Goal: Information Seeking & Learning: Learn about a topic

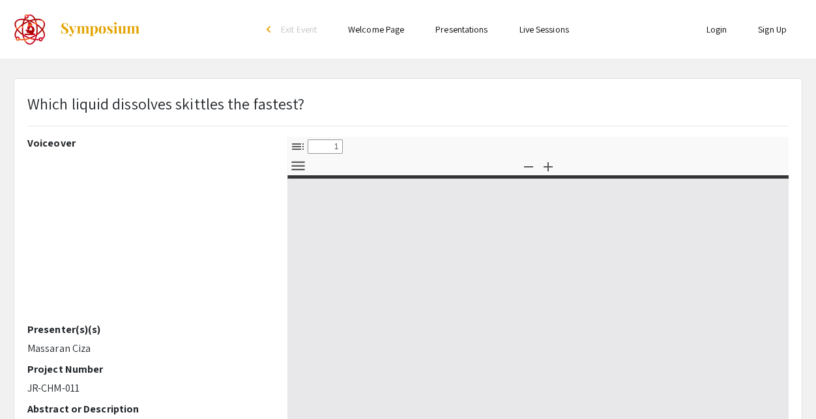
select select "custom"
type input "0"
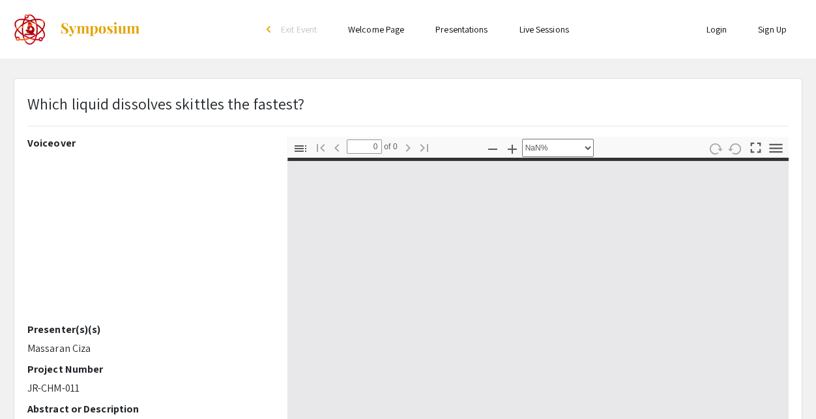
select select "auto"
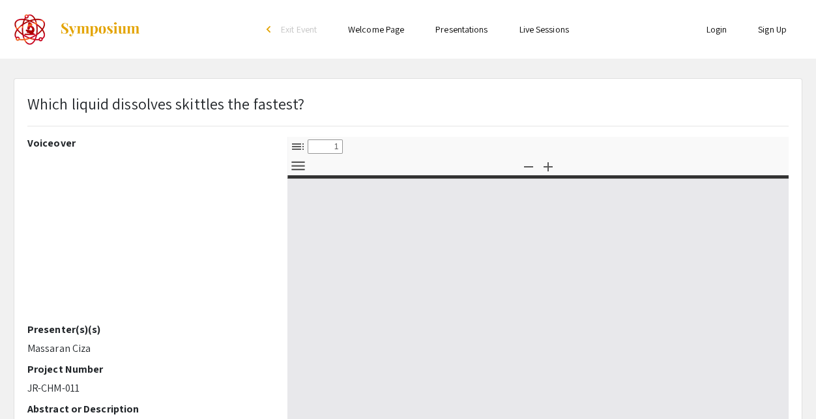
select select "custom"
type input "0"
select select "custom"
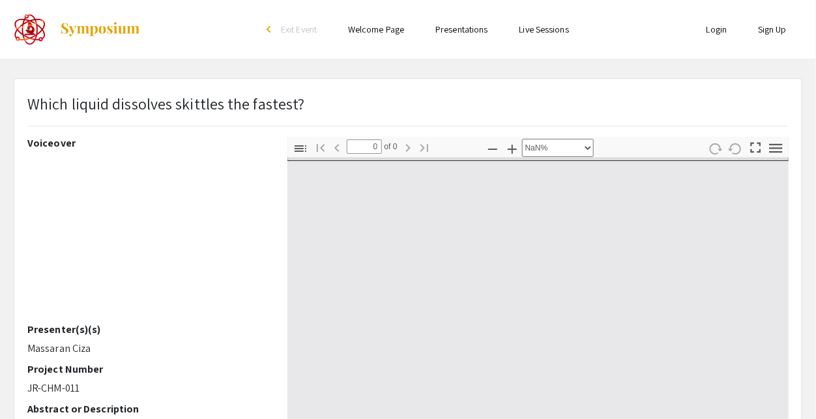
type input "1"
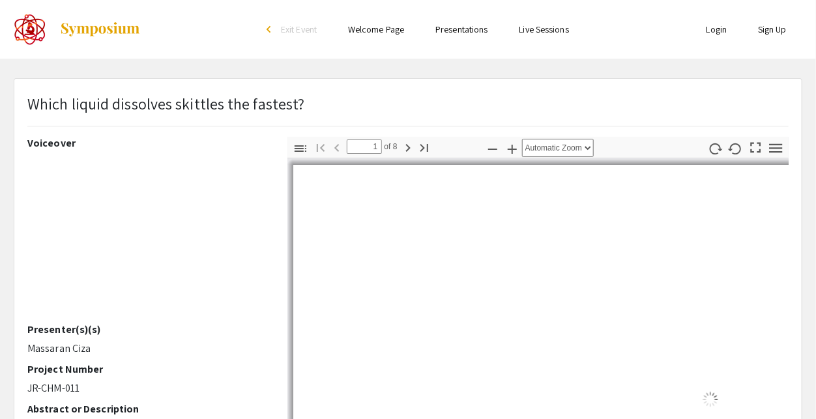
select select "auto"
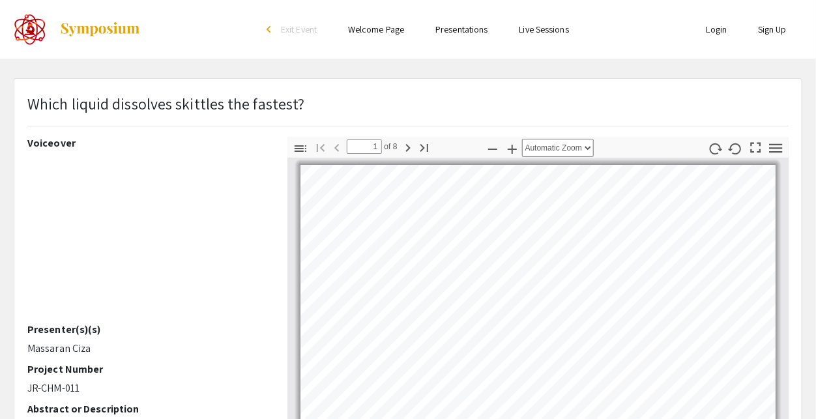
scroll to position [2, 0]
type input "2"
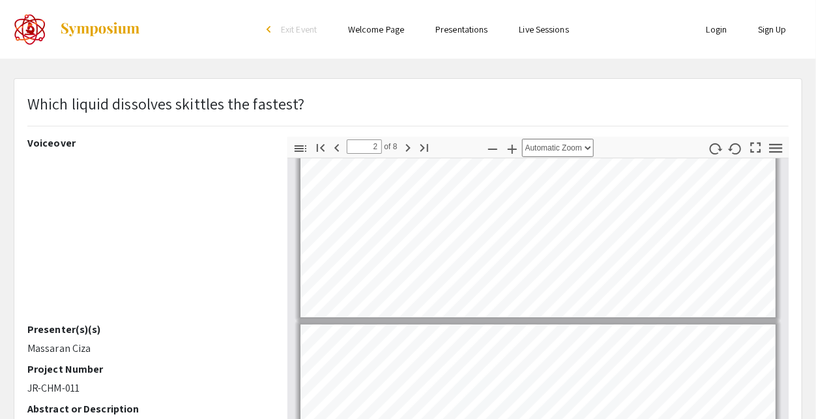
scroll to position [94, 0]
